Goal: Task Accomplishment & Management: Use online tool/utility

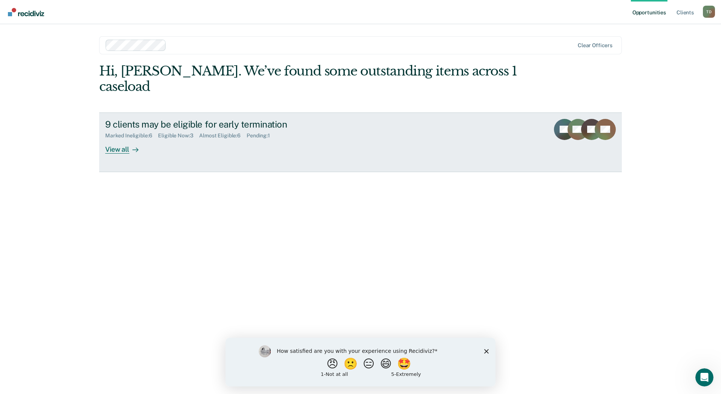
click at [112, 139] on div "View all" at bounding box center [126, 146] width 42 height 15
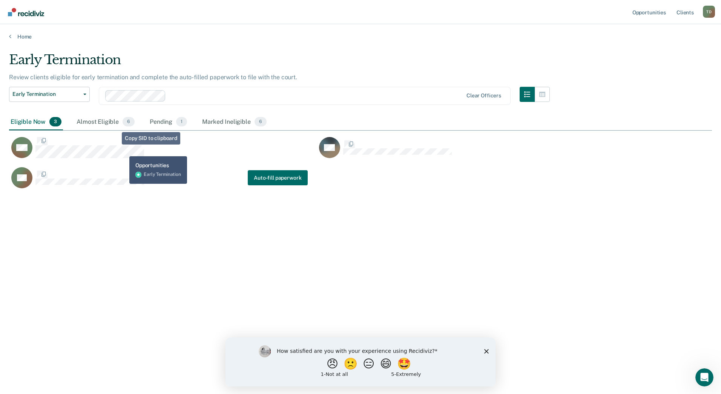
scroll to position [280, 698]
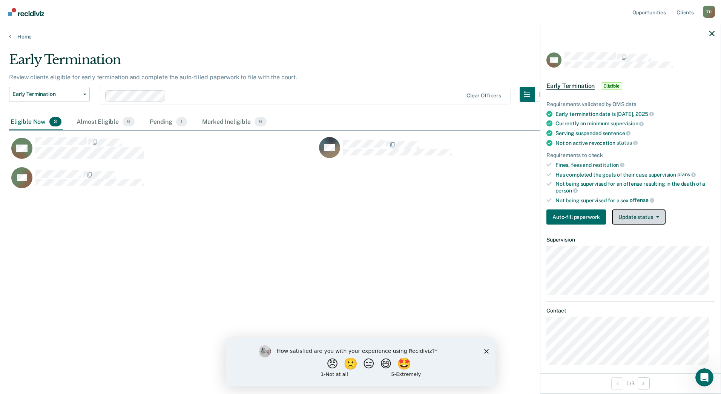
click at [635, 217] on button "Update status" at bounding box center [638, 216] width 53 height 15
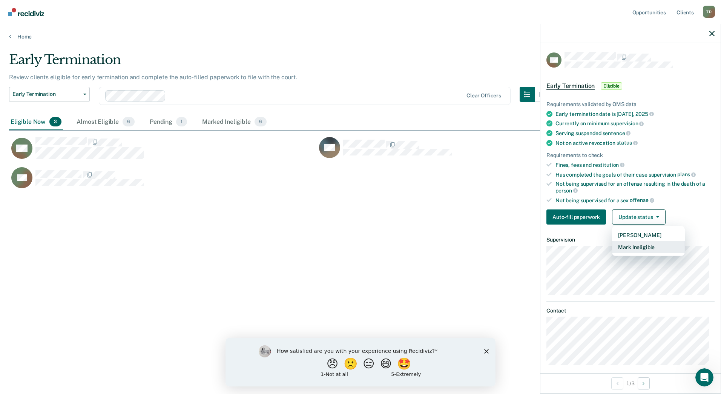
click at [650, 246] on button "Mark Ineligible" at bounding box center [648, 247] width 73 height 12
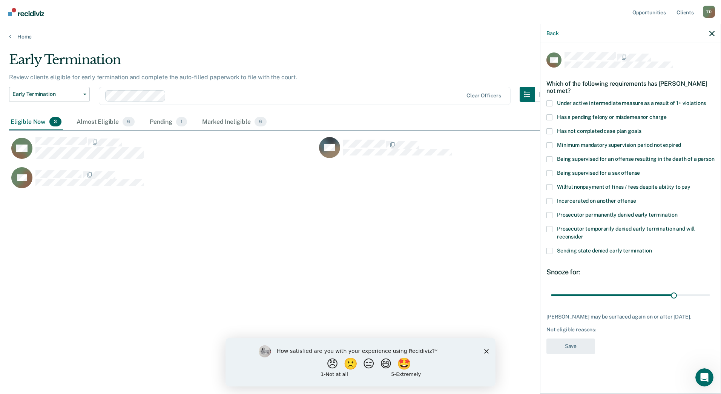
click at [549, 131] on span at bounding box center [550, 131] width 6 height 6
click at [641, 128] on input "Has not completed case plan goals" at bounding box center [641, 128] width 0 height 0
drag, startPoint x: 675, startPoint y: 295, endPoint x: 717, endPoint y: 298, distance: 42.0
type input "38"
click at [710, 298] on input "range" at bounding box center [630, 294] width 159 height 13
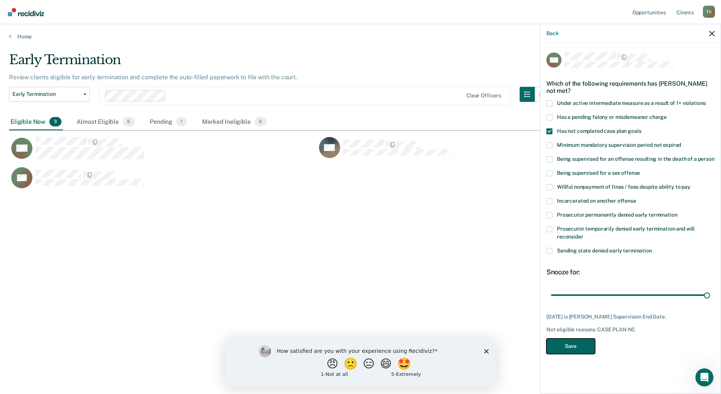
click at [568, 344] on button "Save" at bounding box center [571, 345] width 49 height 15
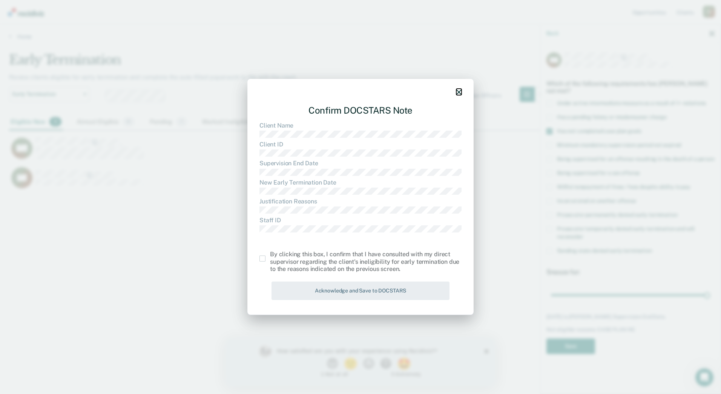
click at [460, 92] on icon "button" at bounding box center [459, 91] width 5 height 5
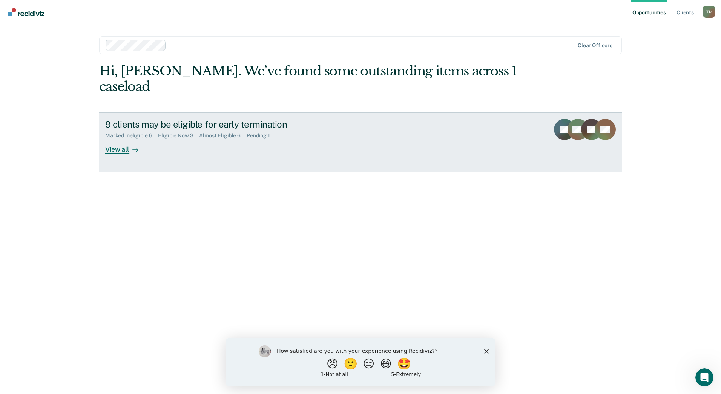
click at [125, 139] on div "View all" at bounding box center [126, 146] width 42 height 15
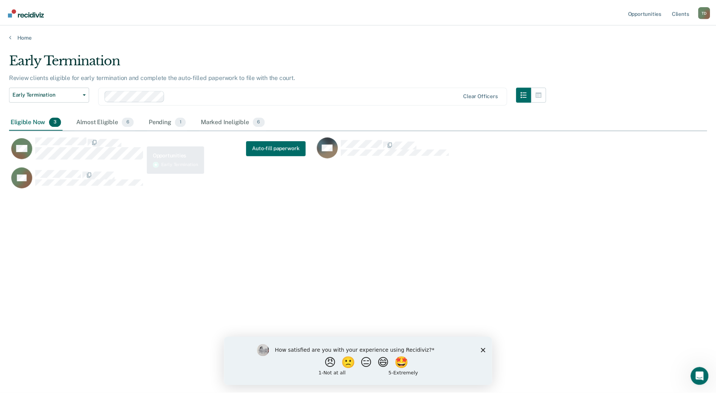
scroll to position [280, 698]
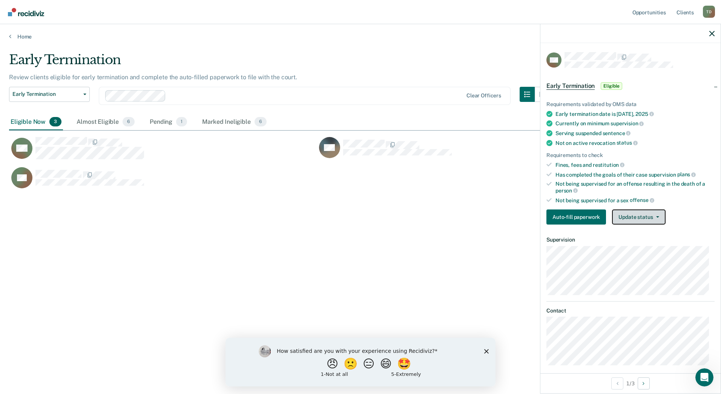
click at [631, 216] on button "Update status" at bounding box center [638, 216] width 53 height 15
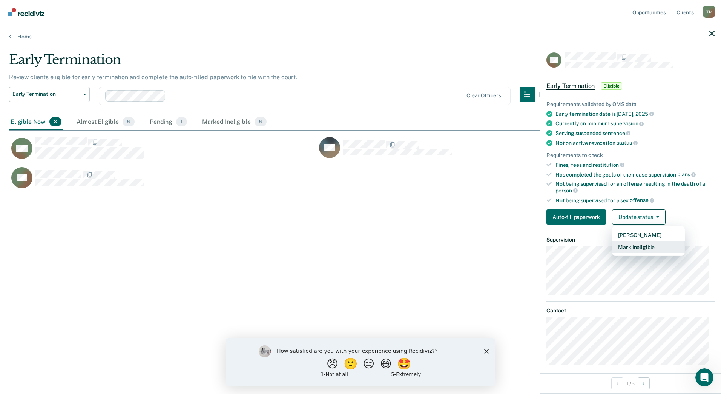
click at [633, 246] on button "Mark Ineligible" at bounding box center [648, 247] width 73 height 12
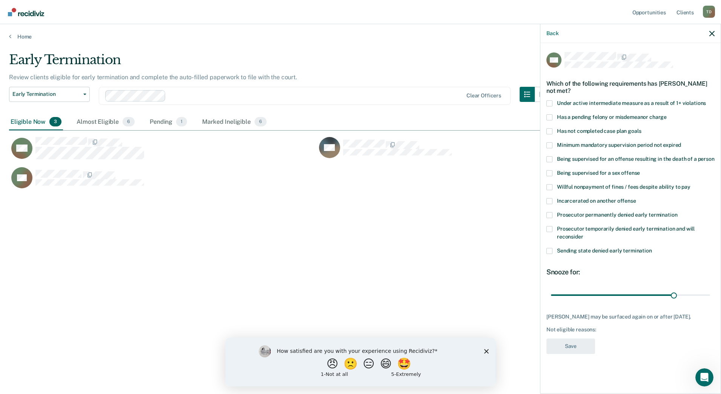
click at [550, 132] on span at bounding box center [550, 131] width 6 height 6
click at [641, 128] on input "Has not completed case plan goals" at bounding box center [641, 128] width 0 height 0
drag, startPoint x: 674, startPoint y: 293, endPoint x: 707, endPoint y: 292, distance: 33.2
type input "38"
click at [707, 292] on input "range" at bounding box center [630, 294] width 159 height 13
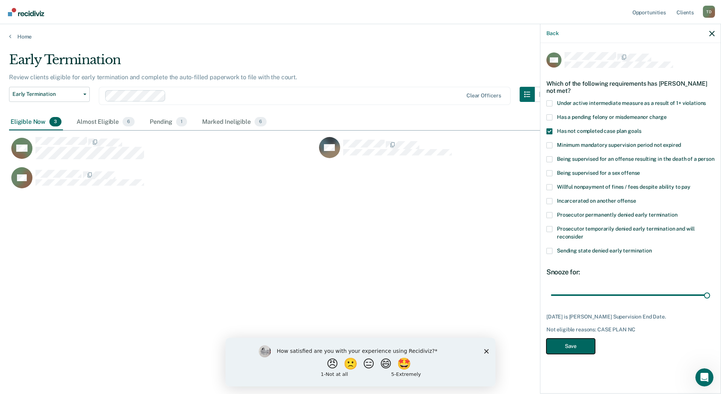
click at [571, 343] on button "Save" at bounding box center [571, 345] width 49 height 15
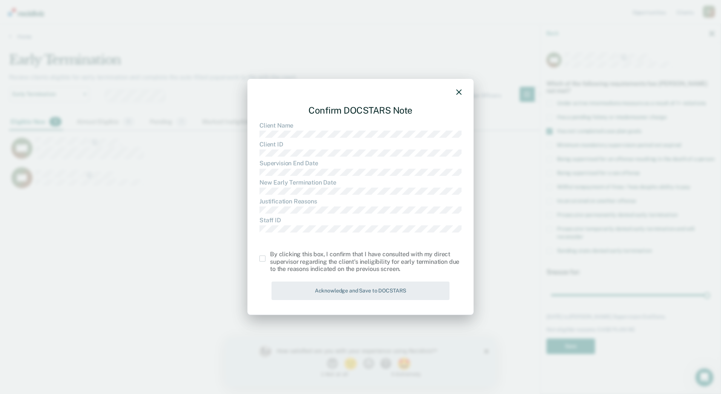
click at [264, 259] on span at bounding box center [263, 258] width 6 height 6
click at [270, 255] on input "checkbox" at bounding box center [270, 255] width 0 height 0
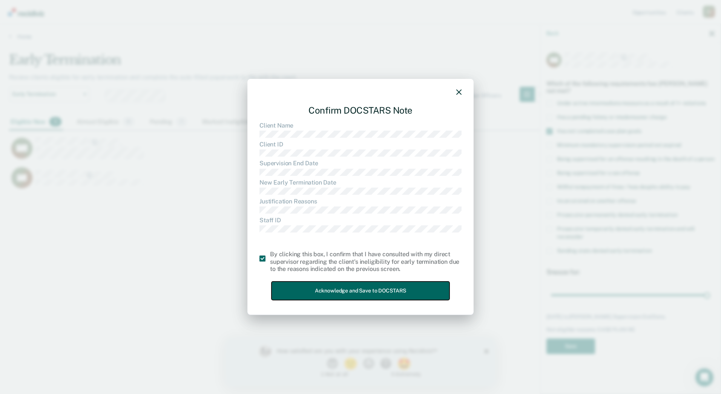
click at [290, 285] on button "Acknowledge and Save to DOCSTARS" at bounding box center [361, 290] width 178 height 18
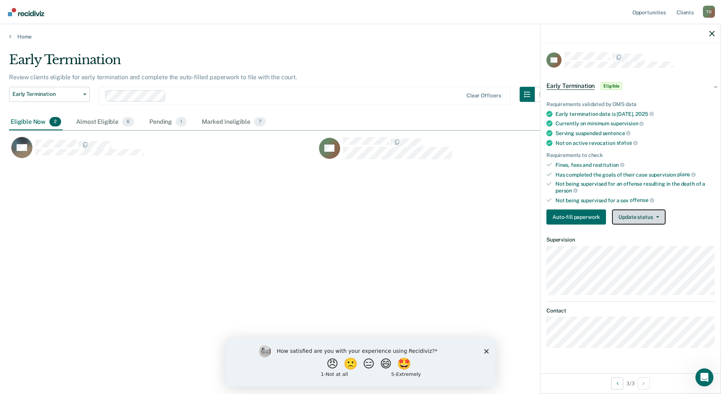
click at [628, 217] on button "Update status" at bounding box center [638, 216] width 53 height 15
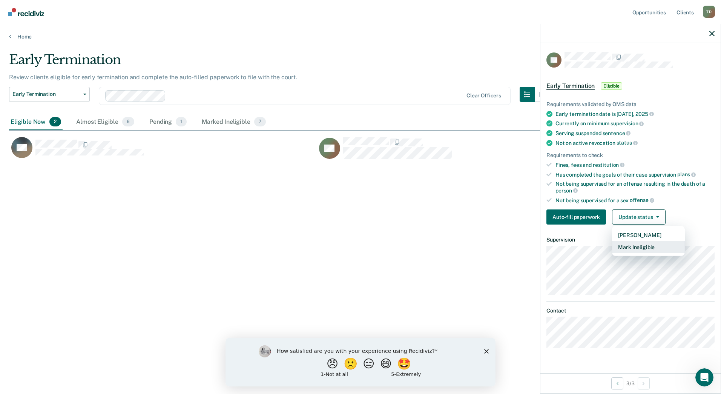
click at [635, 246] on button "Mark Ineligible" at bounding box center [648, 247] width 73 height 12
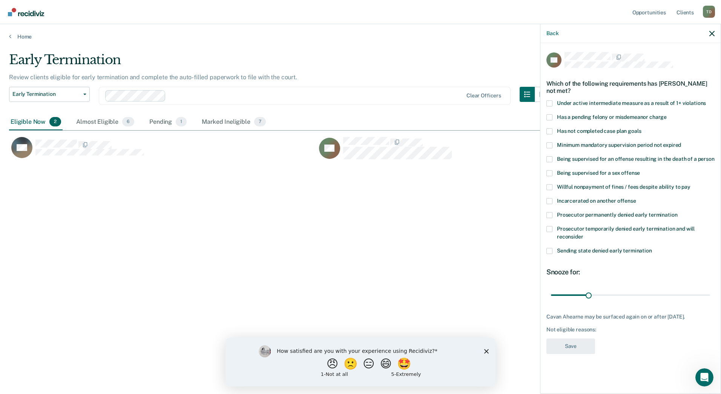
click at [549, 131] on span at bounding box center [550, 131] width 6 height 6
click at [641, 128] on input "Has not completed case plan goals" at bounding box center [641, 128] width 0 height 0
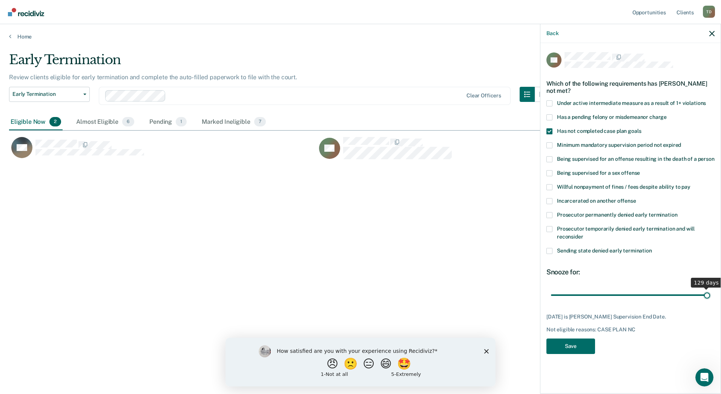
drag, startPoint x: 589, startPoint y: 295, endPoint x: 707, endPoint y: 302, distance: 118.7
type input "129"
click at [707, 301] on input "range" at bounding box center [630, 294] width 159 height 13
click at [566, 346] on button "Save" at bounding box center [571, 345] width 49 height 15
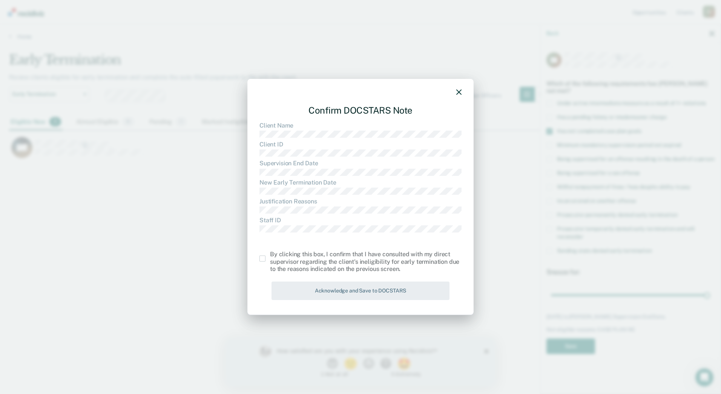
click at [263, 258] on span at bounding box center [263, 258] width 6 height 6
click at [270, 255] on input "checkbox" at bounding box center [270, 255] width 0 height 0
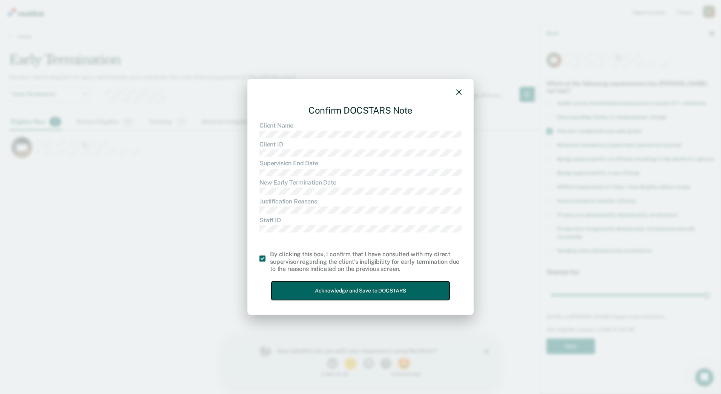
click at [424, 291] on button "Acknowledge and Save to DOCSTARS" at bounding box center [361, 290] width 178 height 18
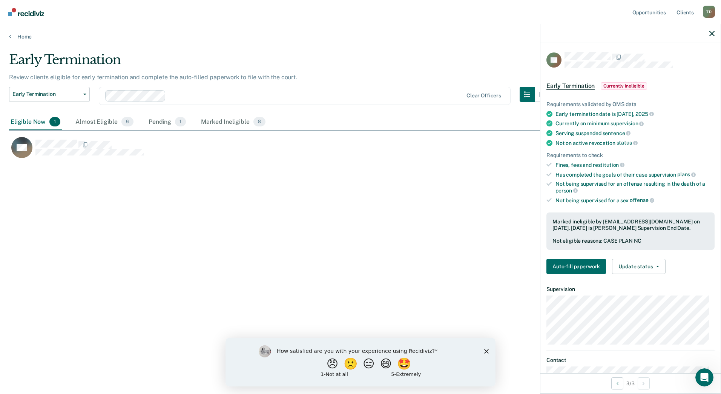
click at [161, 178] on div "Early Termination Review clients eligible for early termination and complete th…" at bounding box center [360, 194] width 703 height 285
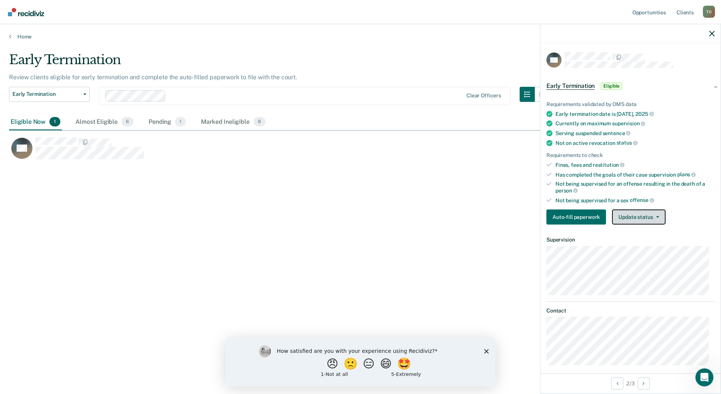
click at [635, 216] on button "Update status" at bounding box center [638, 216] width 53 height 15
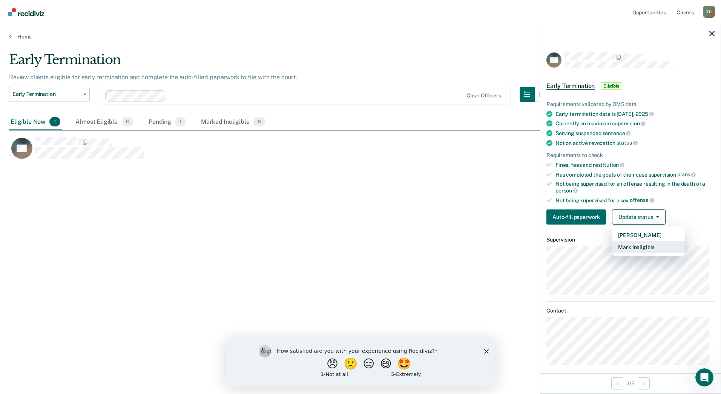
click at [634, 247] on button "Mark Ineligible" at bounding box center [648, 247] width 73 height 12
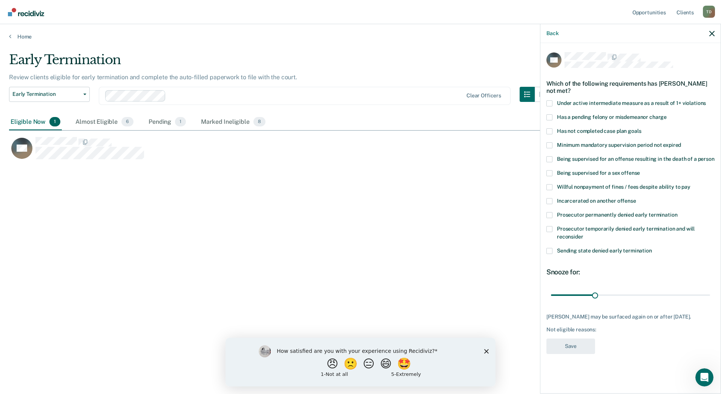
click at [550, 132] on span at bounding box center [550, 131] width 6 height 6
click at [641, 128] on input "Has not completed case plan goals" at bounding box center [641, 128] width 0 height 0
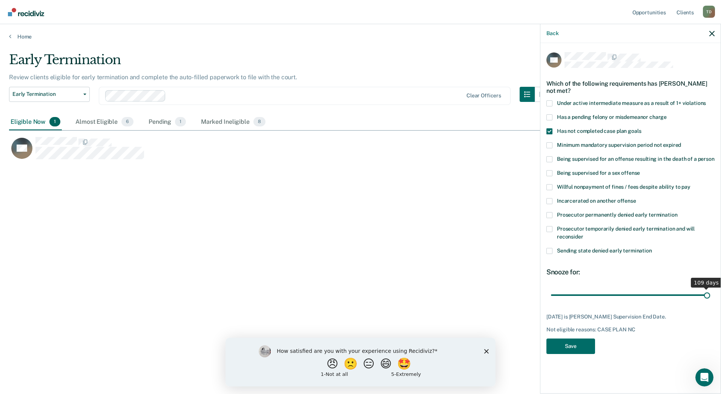
drag, startPoint x: 595, startPoint y: 295, endPoint x: 718, endPoint y: 293, distance: 122.6
type input "109"
click at [710, 293] on input "range" at bounding box center [630, 294] width 159 height 13
click at [560, 343] on button "Save" at bounding box center [571, 345] width 49 height 15
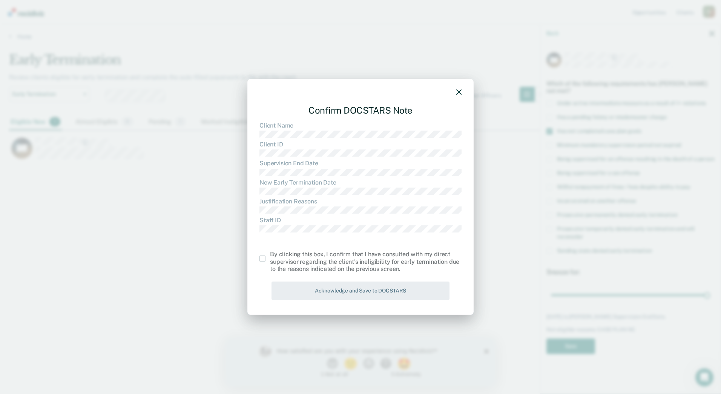
click at [262, 261] on span at bounding box center [263, 258] width 6 height 6
click at [270, 255] on input "checkbox" at bounding box center [270, 255] width 0 height 0
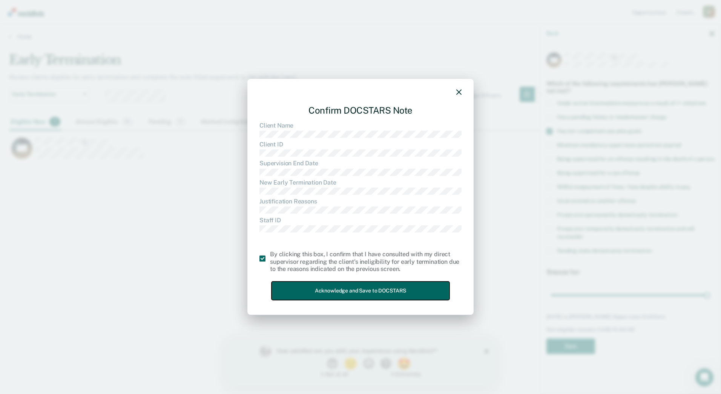
click at [323, 289] on button "Acknowledge and Save to DOCSTARS" at bounding box center [361, 290] width 178 height 18
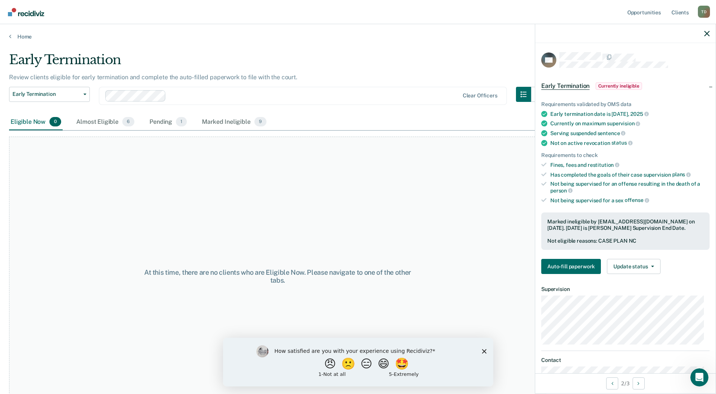
click at [483, 351] on polygon "Close survey" at bounding box center [483, 351] width 5 height 5
